Goal: Find specific page/section: Find specific page/section

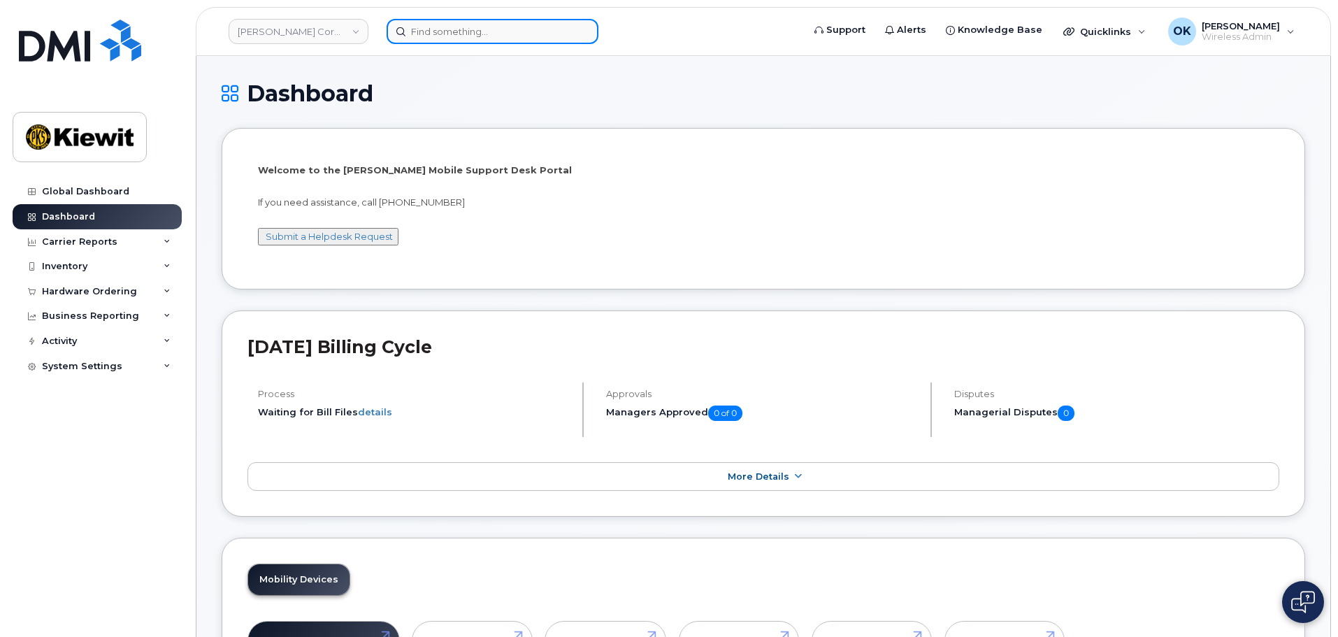
click at [435, 36] on input at bounding box center [493, 31] width 212 height 25
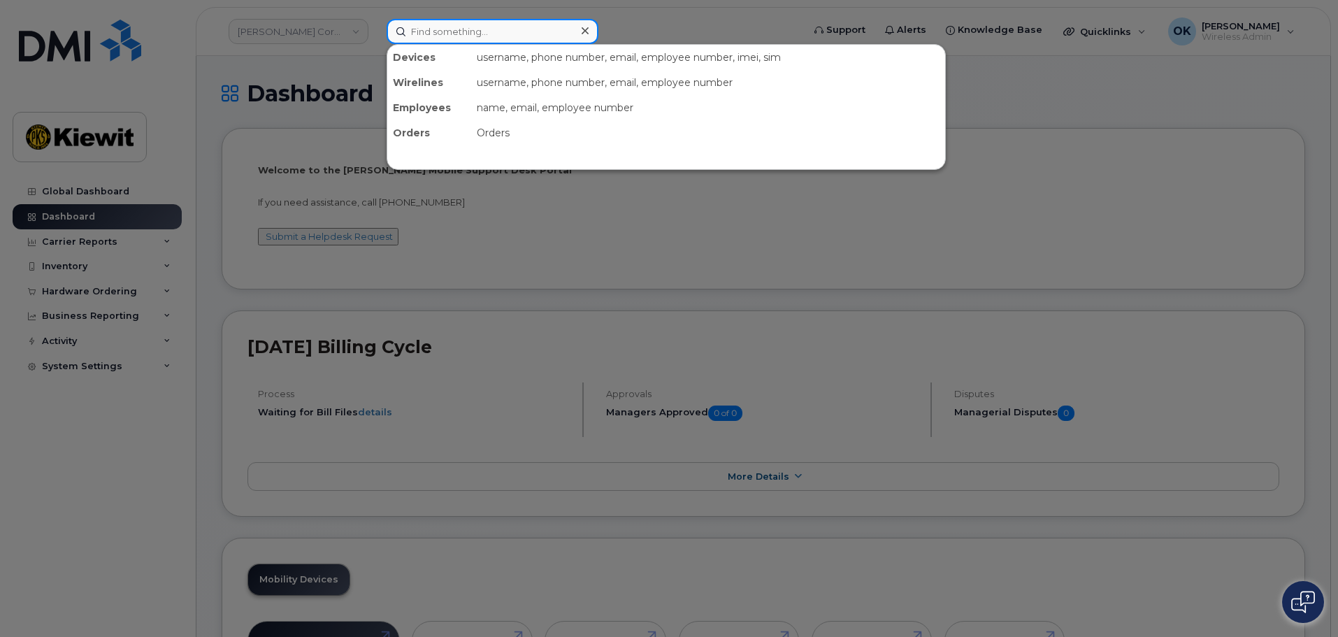
paste input "00271747"
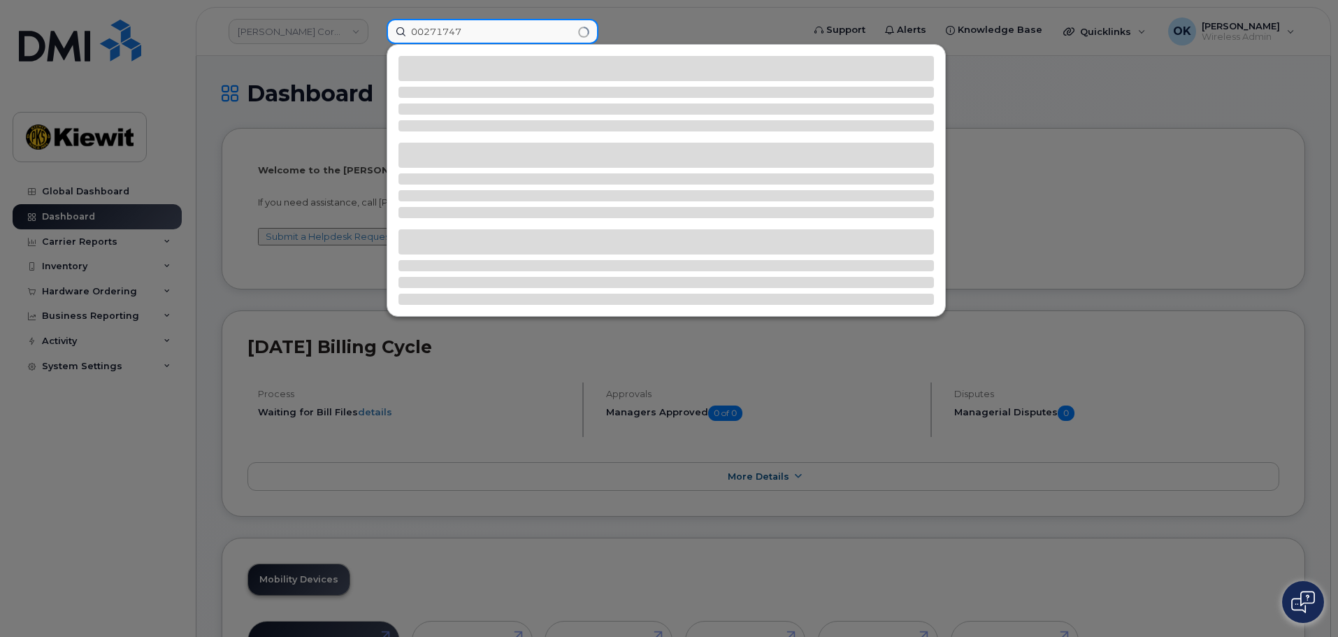
click at [428, 31] on input "00271747" at bounding box center [493, 31] width 212 height 25
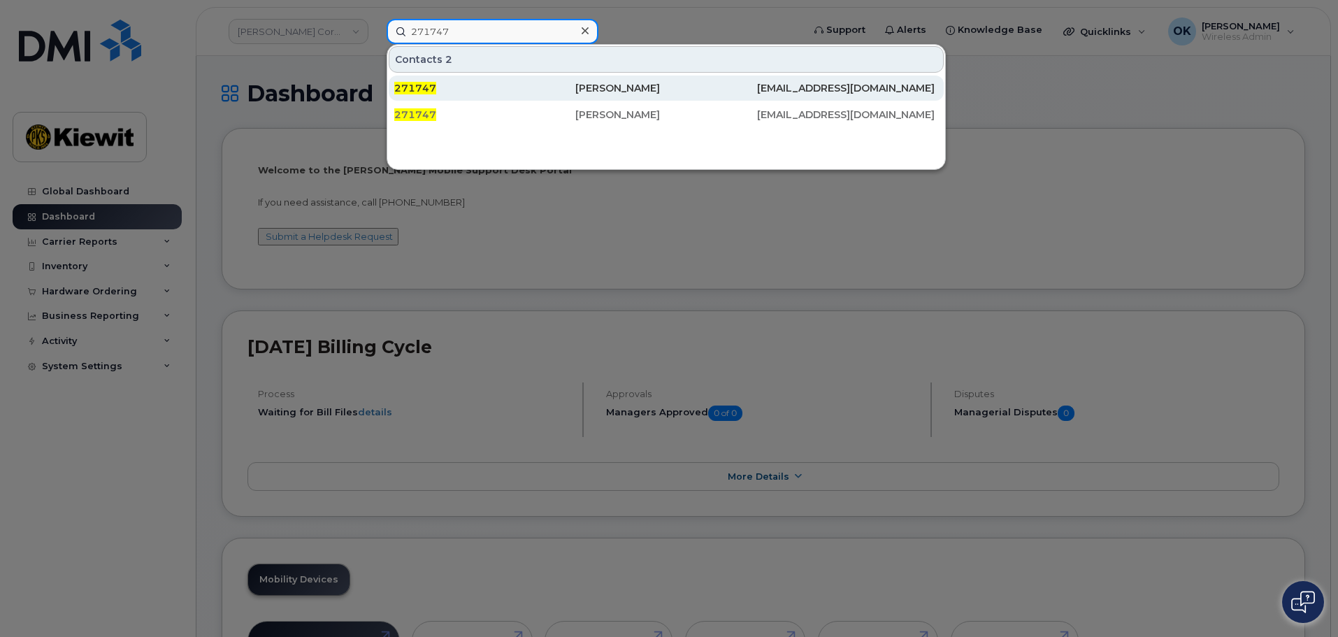
type input "271747"
click at [757, 96] on div "[PERSON_NAME]" at bounding box center [847, 88] width 181 height 25
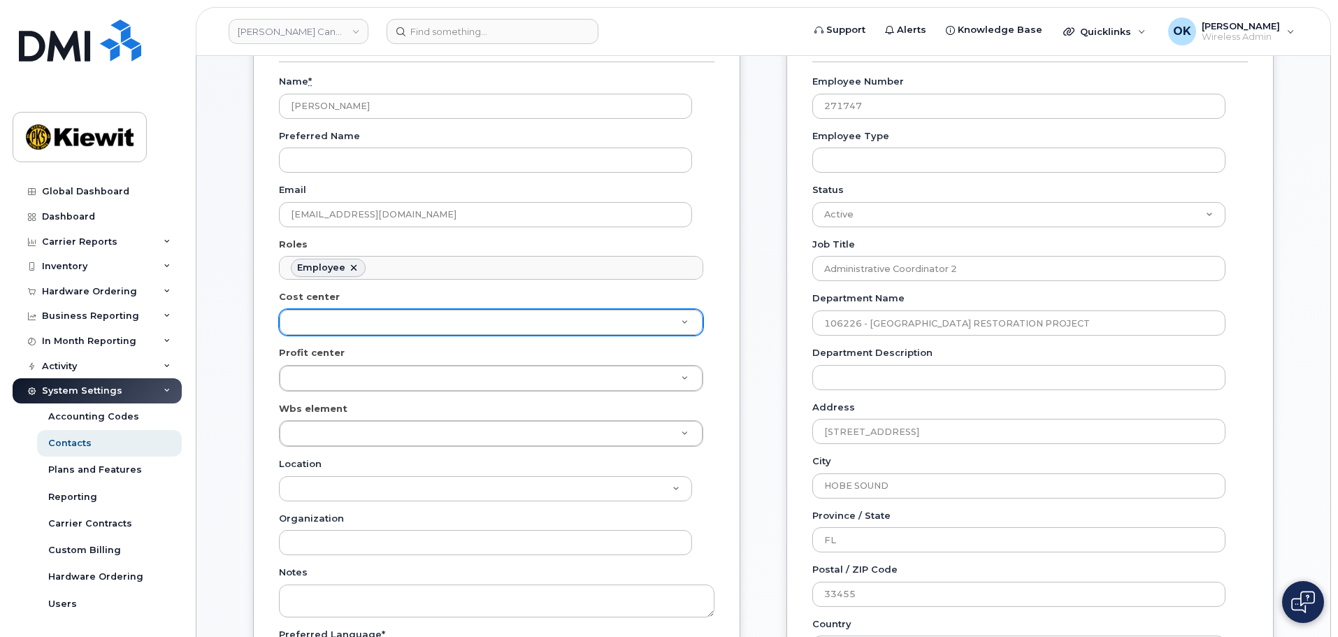
scroll to position [280, 0]
